Goal: Participate in discussion: Engage in conversation with other users on a specific topic

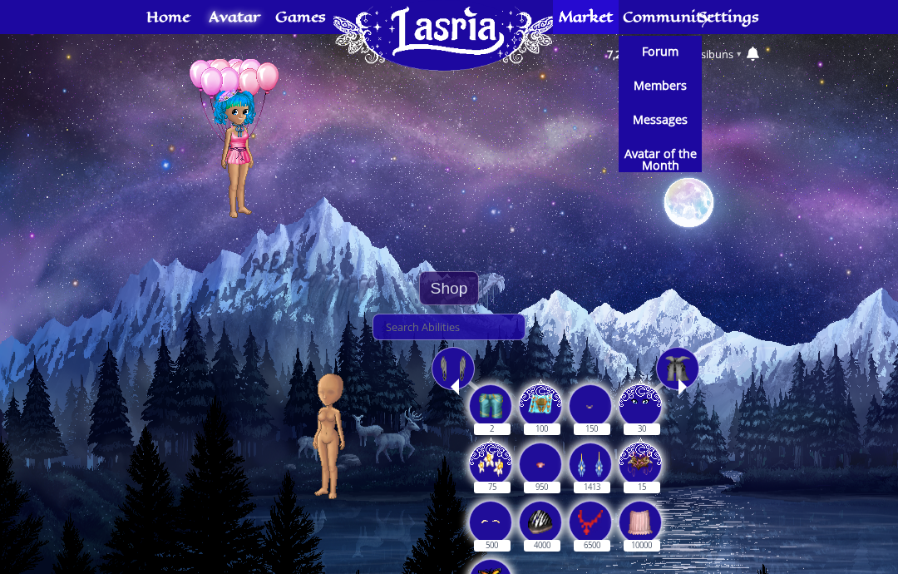
click at [663, 57] on span "Forum" at bounding box center [660, 52] width 37 height 12
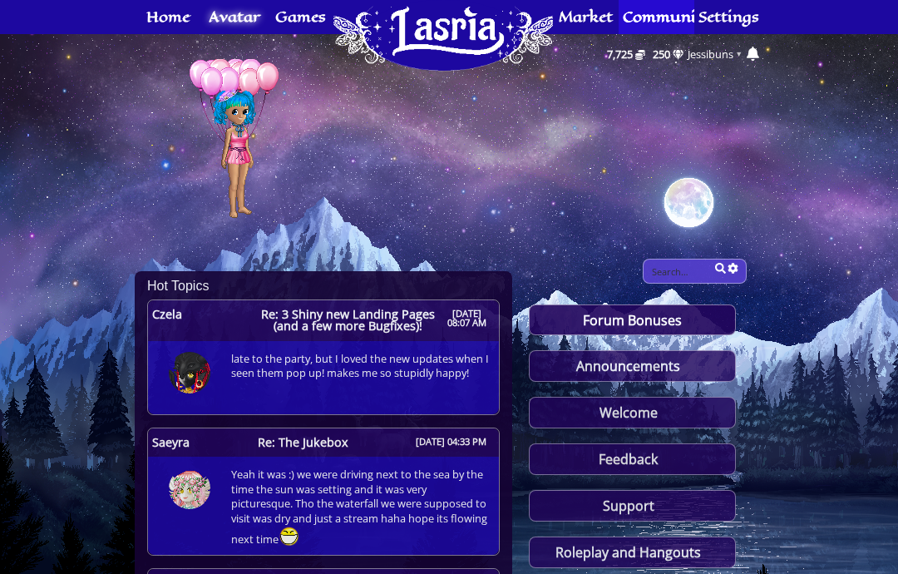
click at [382, 323] on span "Re: 3 Shiny new Landing Pages (and a few more Bugfixes)!" at bounding box center [349, 320] width 190 height 24
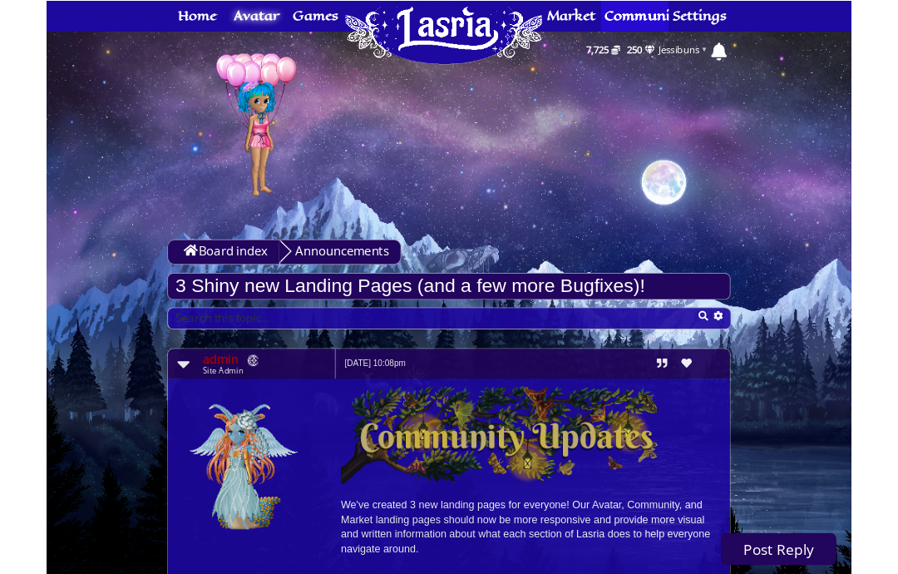
scroll to position [67, 0]
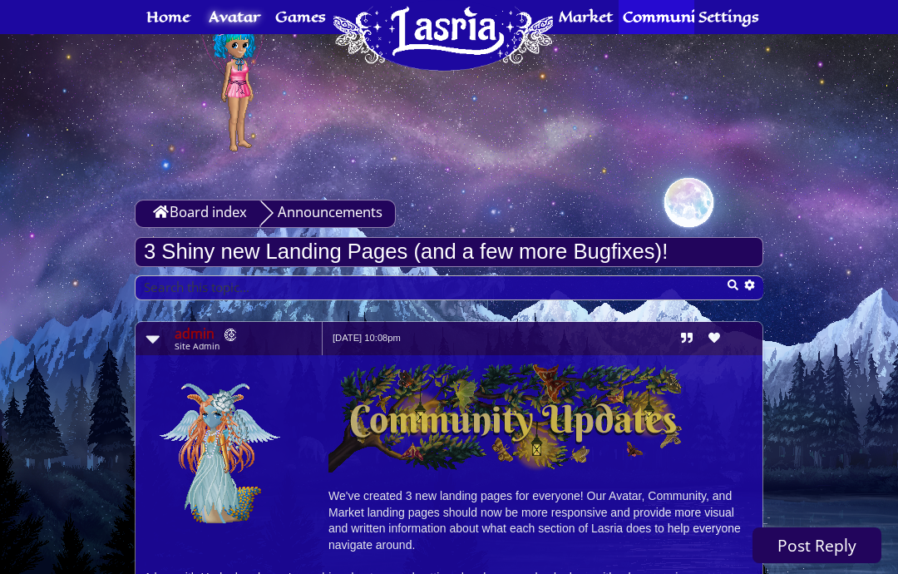
click at [656, 0] on html "This website uses cookies to ensure you get the best experience on our website.…" at bounding box center [449, 220] width 898 height 574
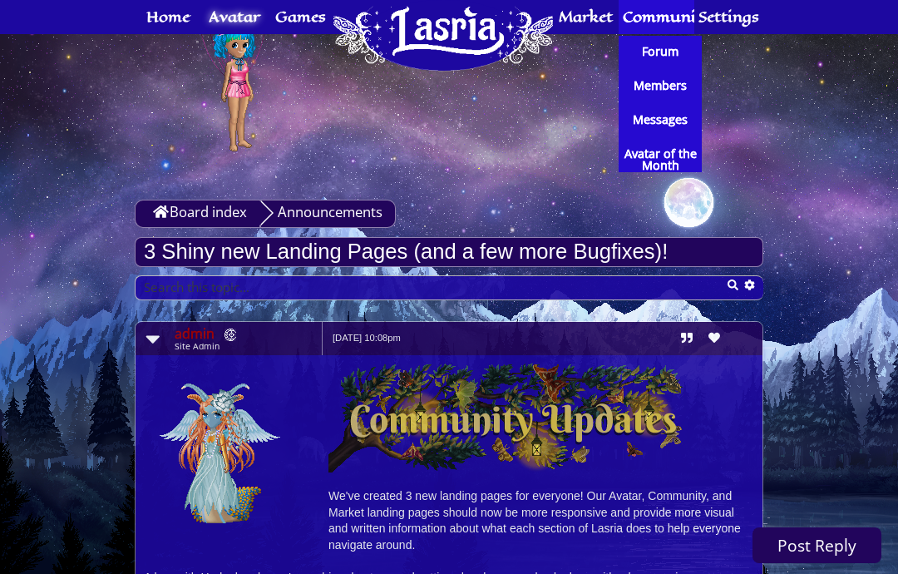
click at [664, 46] on span "Forum" at bounding box center [660, 52] width 37 height 12
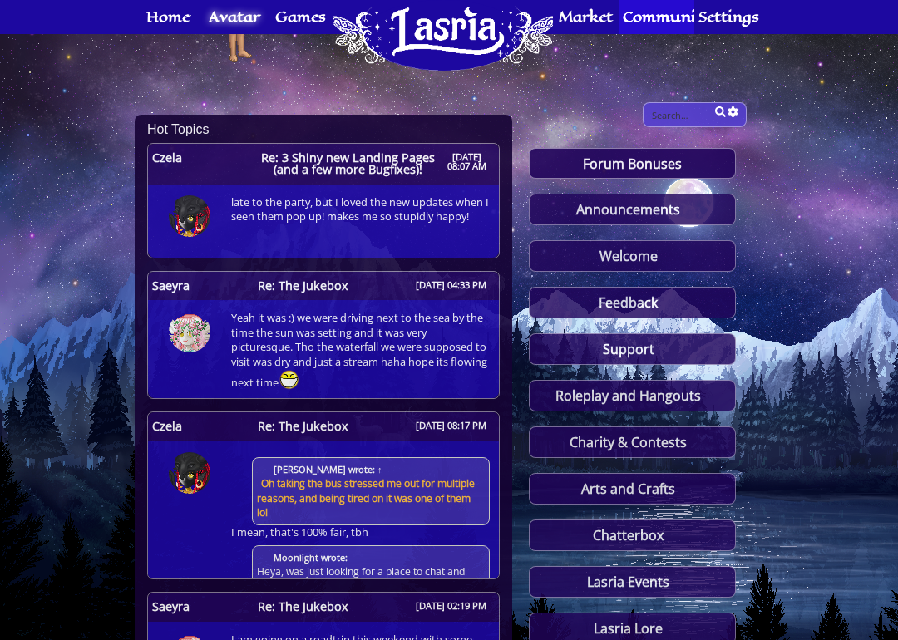
scroll to position [159, 0]
